Goal: Information Seeking & Learning: Check status

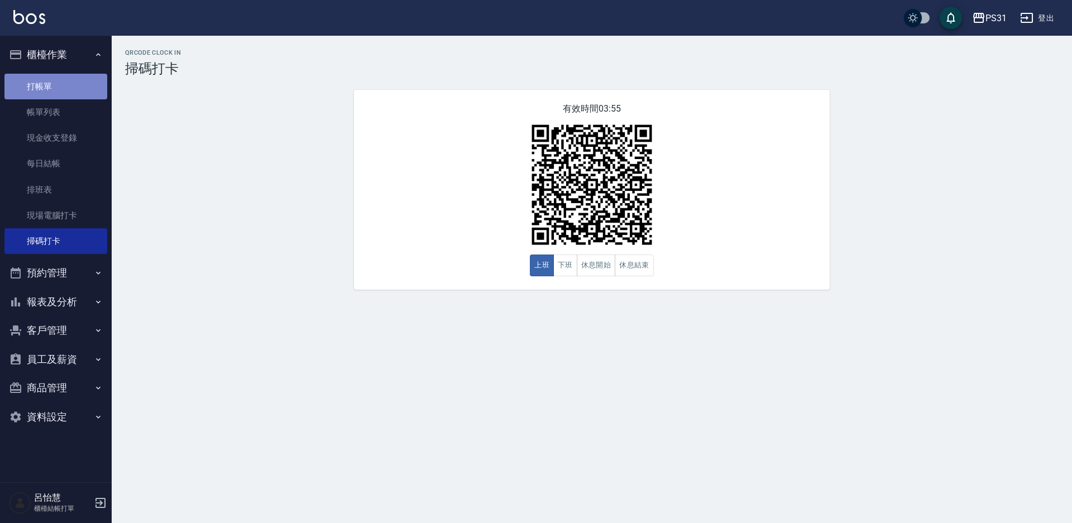
click at [61, 95] on link "打帳單" at bounding box center [55, 87] width 103 height 26
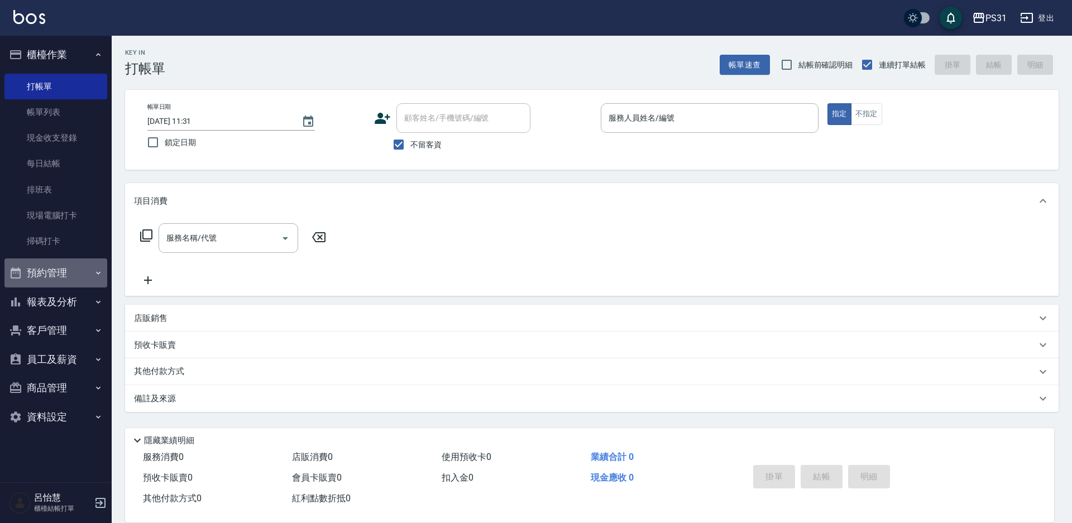
click at [67, 271] on button "預約管理" at bounding box center [55, 272] width 103 height 29
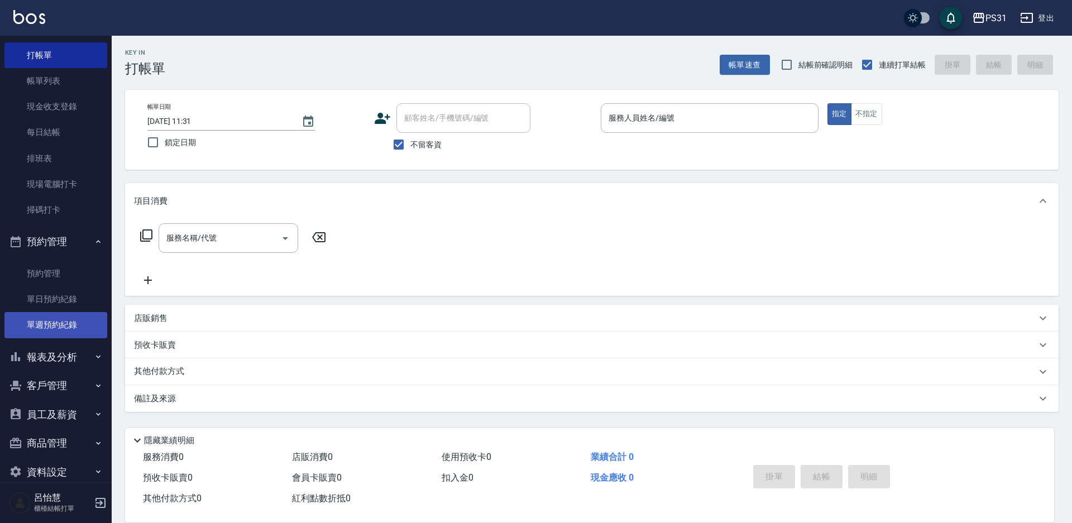
scroll to position [49, 0]
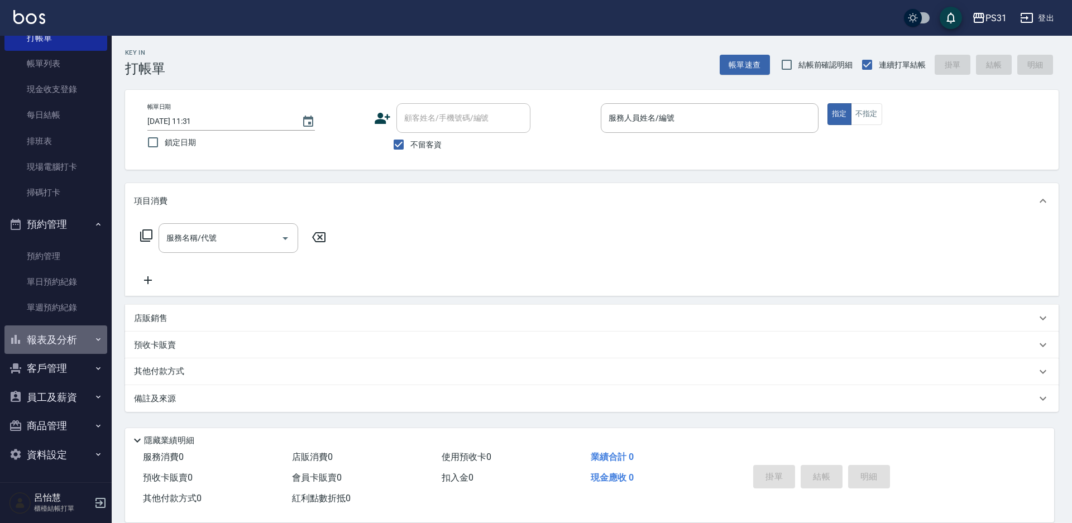
click at [76, 327] on button "報表及分析" at bounding box center [55, 339] width 103 height 29
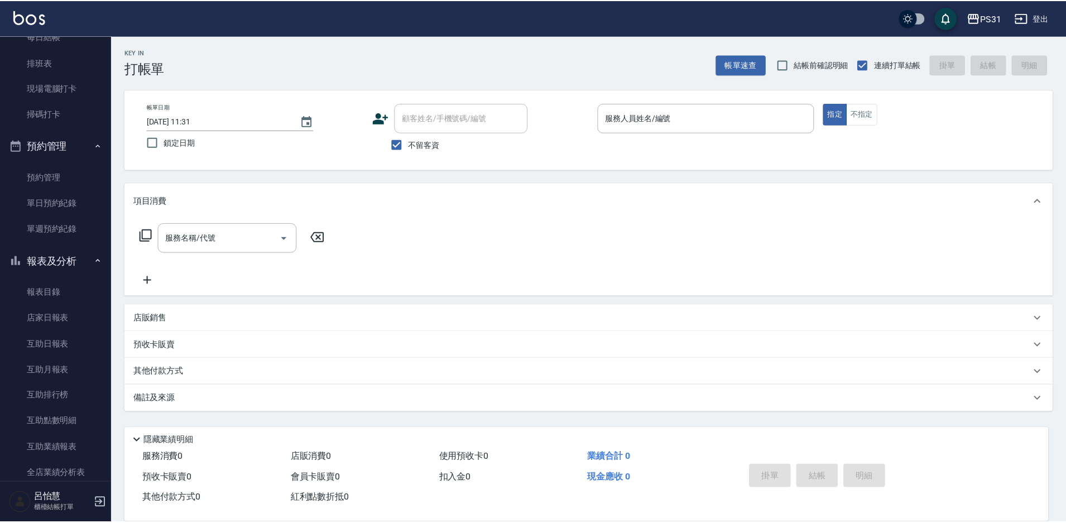
scroll to position [328, 0]
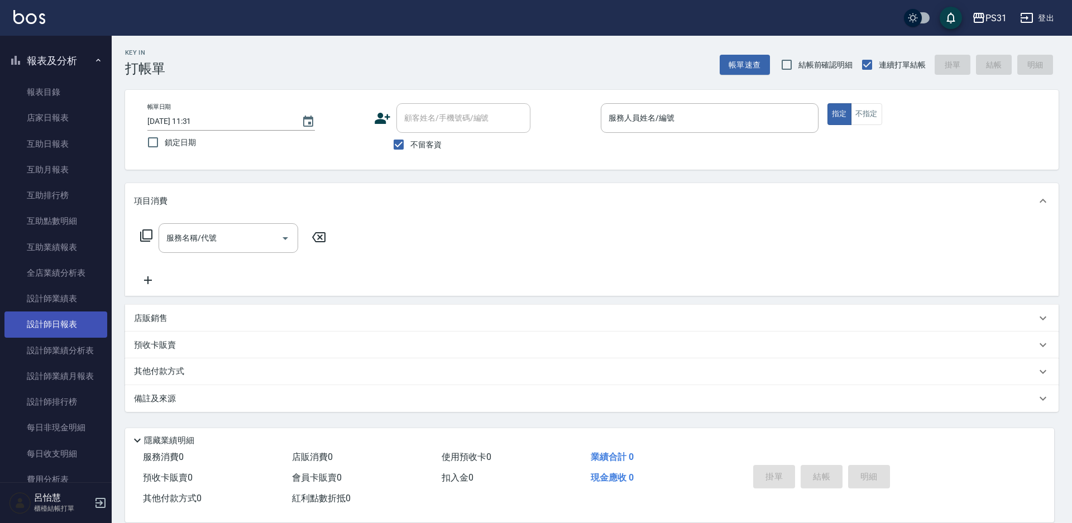
click at [59, 322] on link "設計師日報表" at bounding box center [55, 324] width 103 height 26
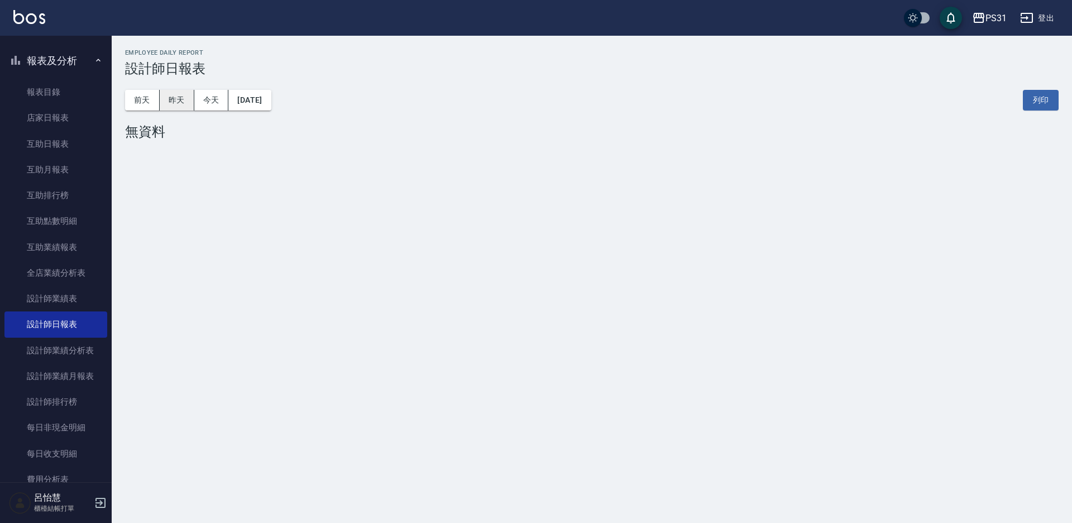
click at [165, 107] on button "昨天" at bounding box center [177, 100] width 35 height 21
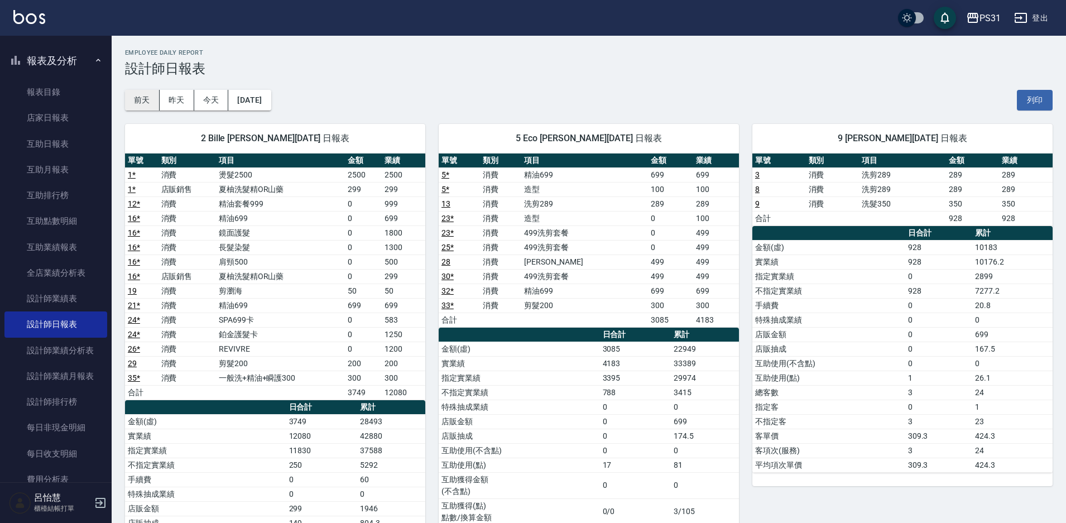
click at [147, 104] on button "前天" at bounding box center [142, 100] width 35 height 21
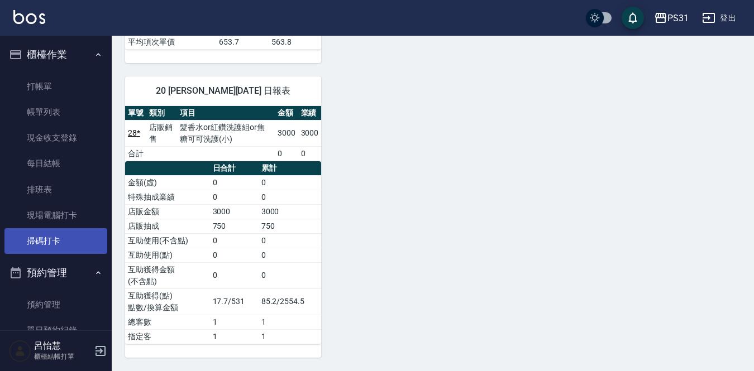
click at [48, 239] on link "掃碼打卡" at bounding box center [55, 241] width 103 height 26
